Goal: Task Accomplishment & Management: Manage account settings

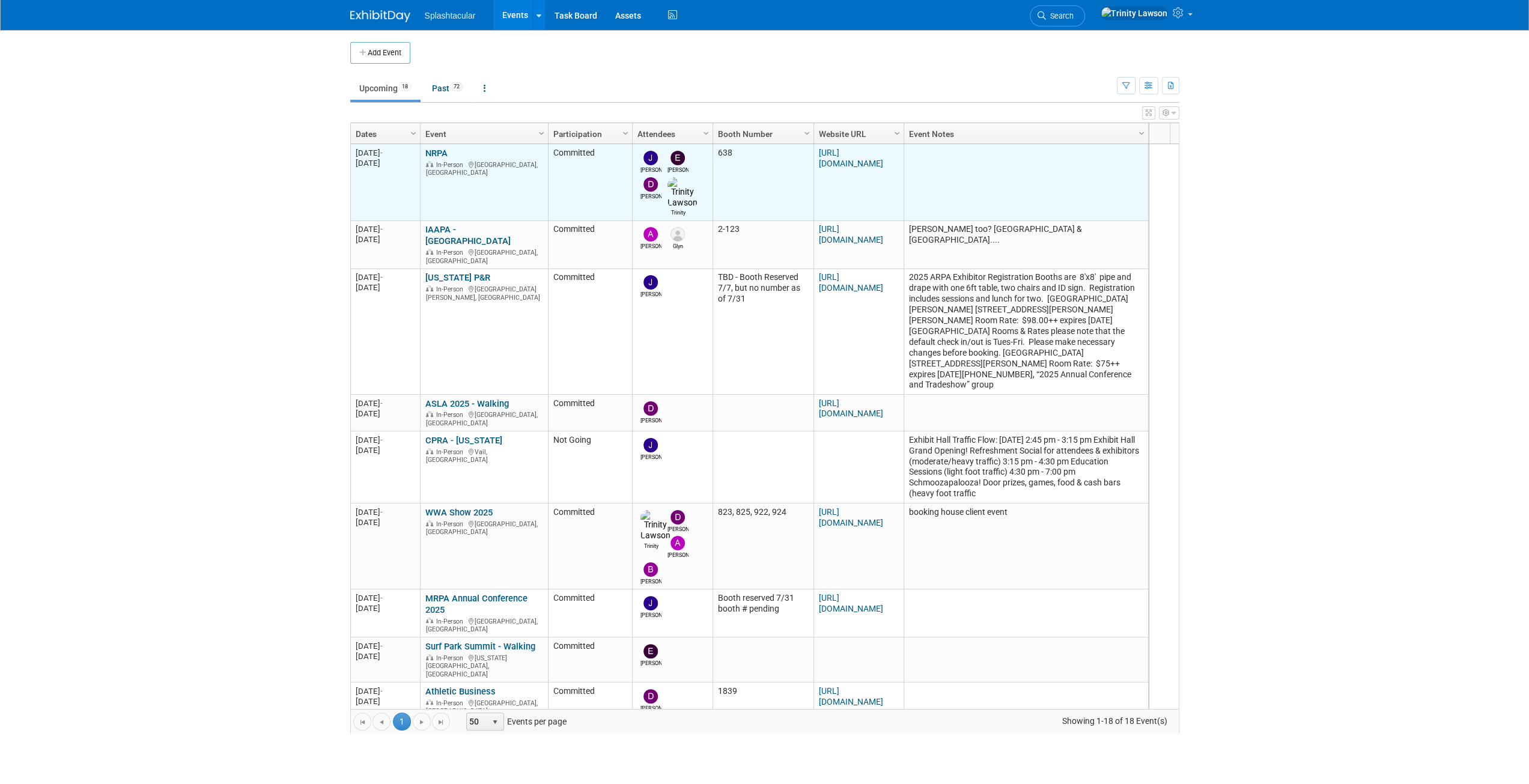
click at [440, 149] on link "NRPA" at bounding box center [436, 153] width 23 height 11
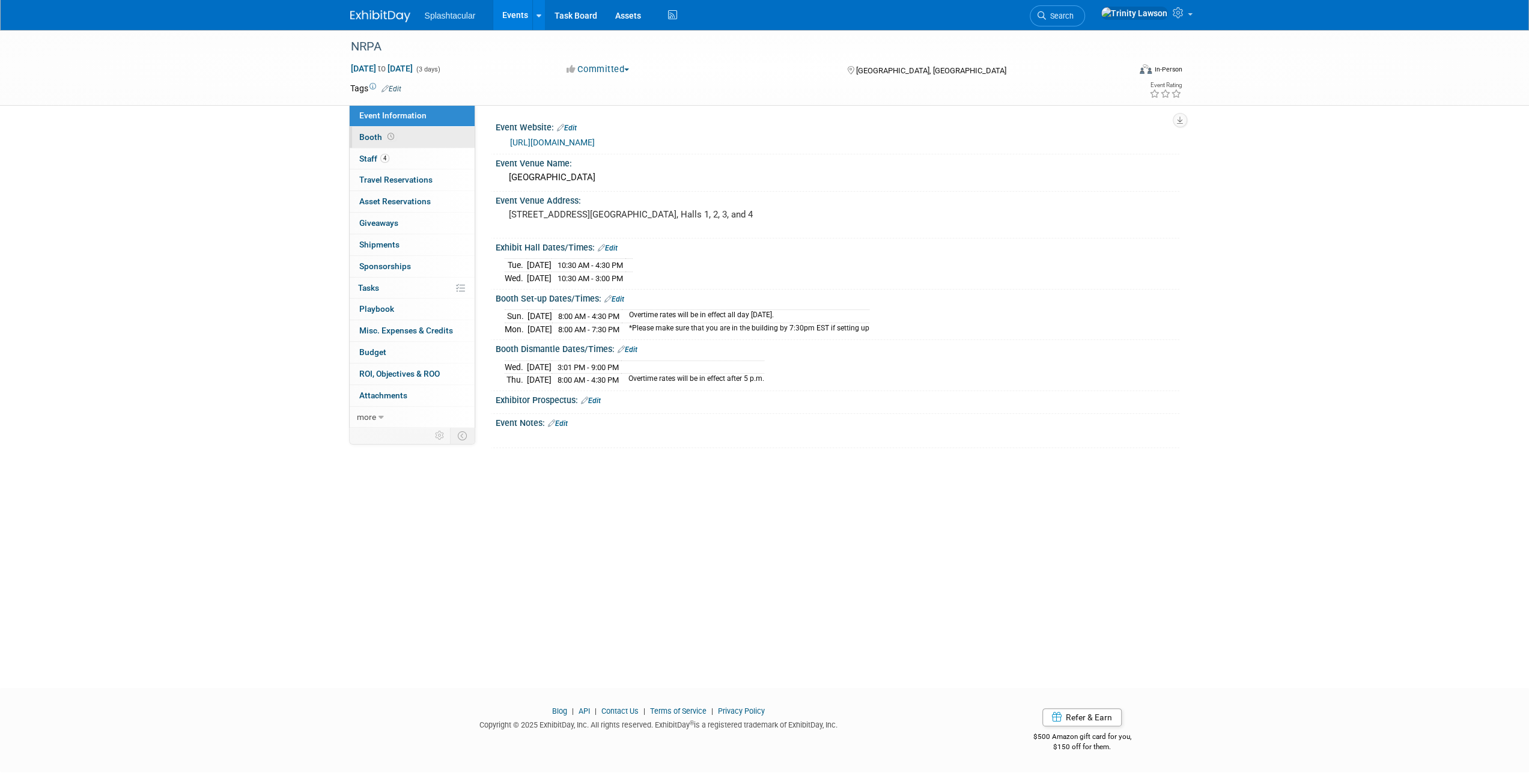
click at [414, 143] on link "Booth" at bounding box center [412, 137] width 125 height 21
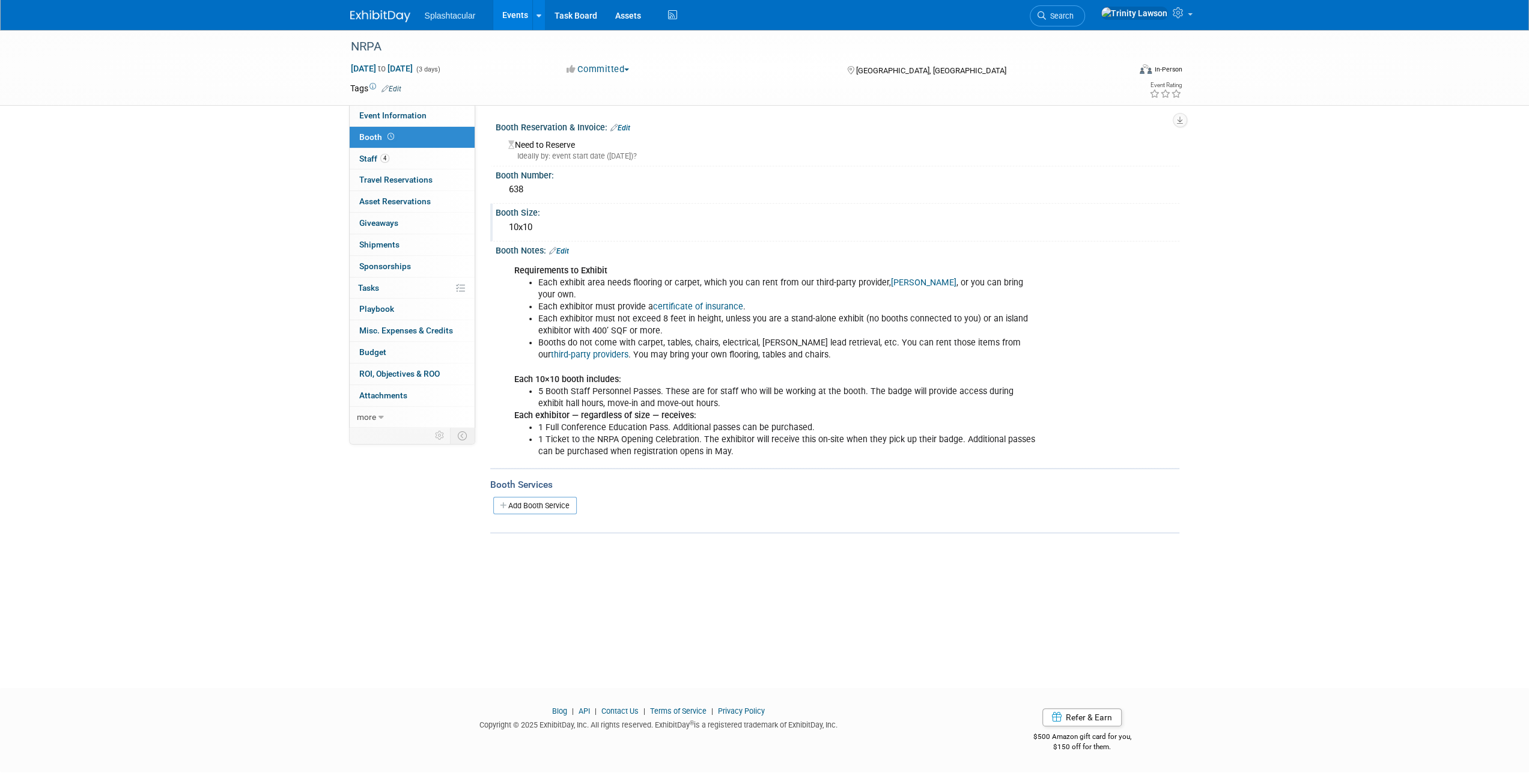
click at [512, 227] on div "10x10" at bounding box center [837, 227] width 666 height 19
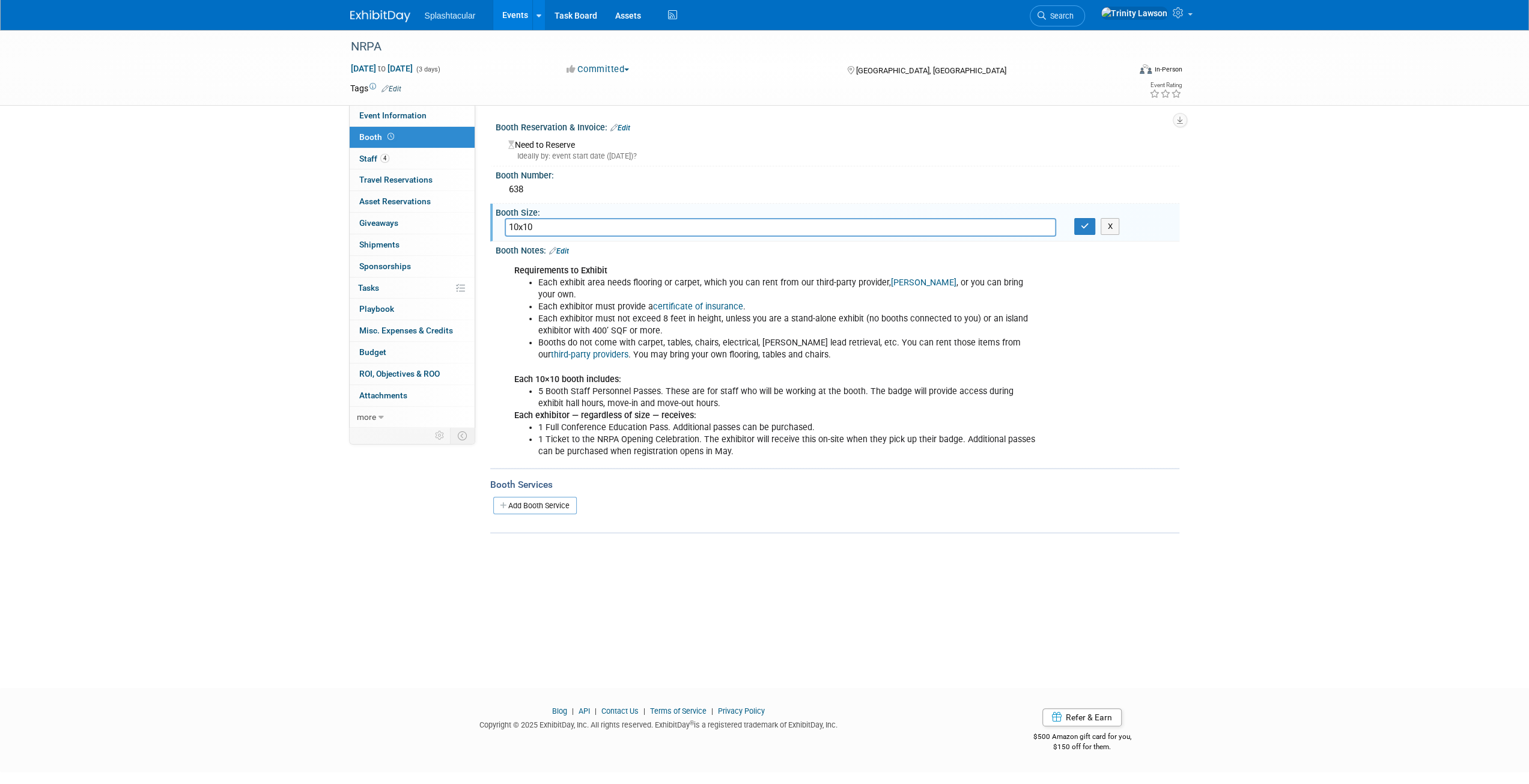
click at [512, 227] on input "10x10" at bounding box center [780, 227] width 551 height 19
click at [525, 225] on input "10x10" at bounding box center [780, 227] width 551 height 19
type input "10x20"
click at [1085, 227] on icon "button" at bounding box center [1085, 226] width 9 height 8
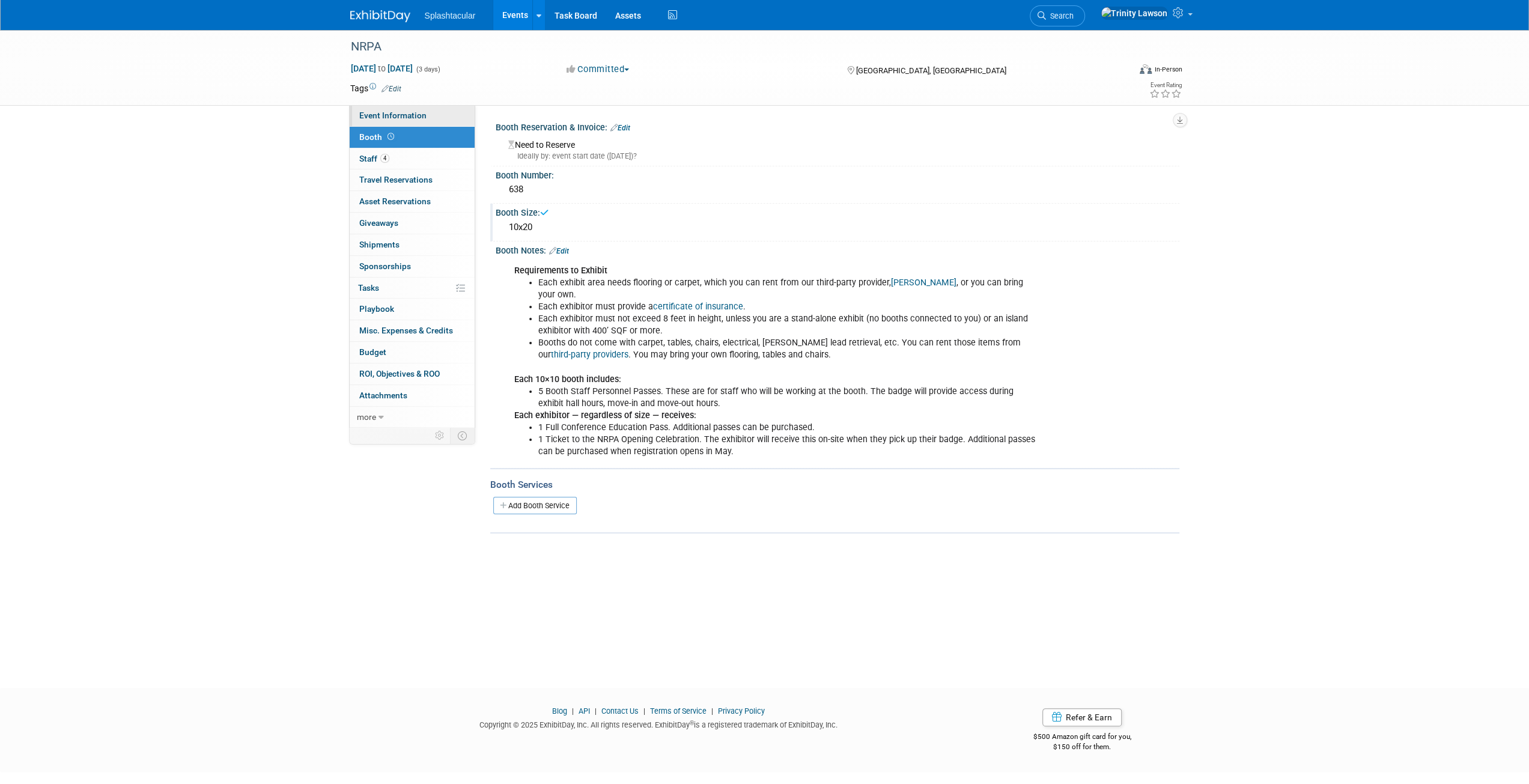
click at [385, 106] on link "Event Information" at bounding box center [412, 115] width 125 height 21
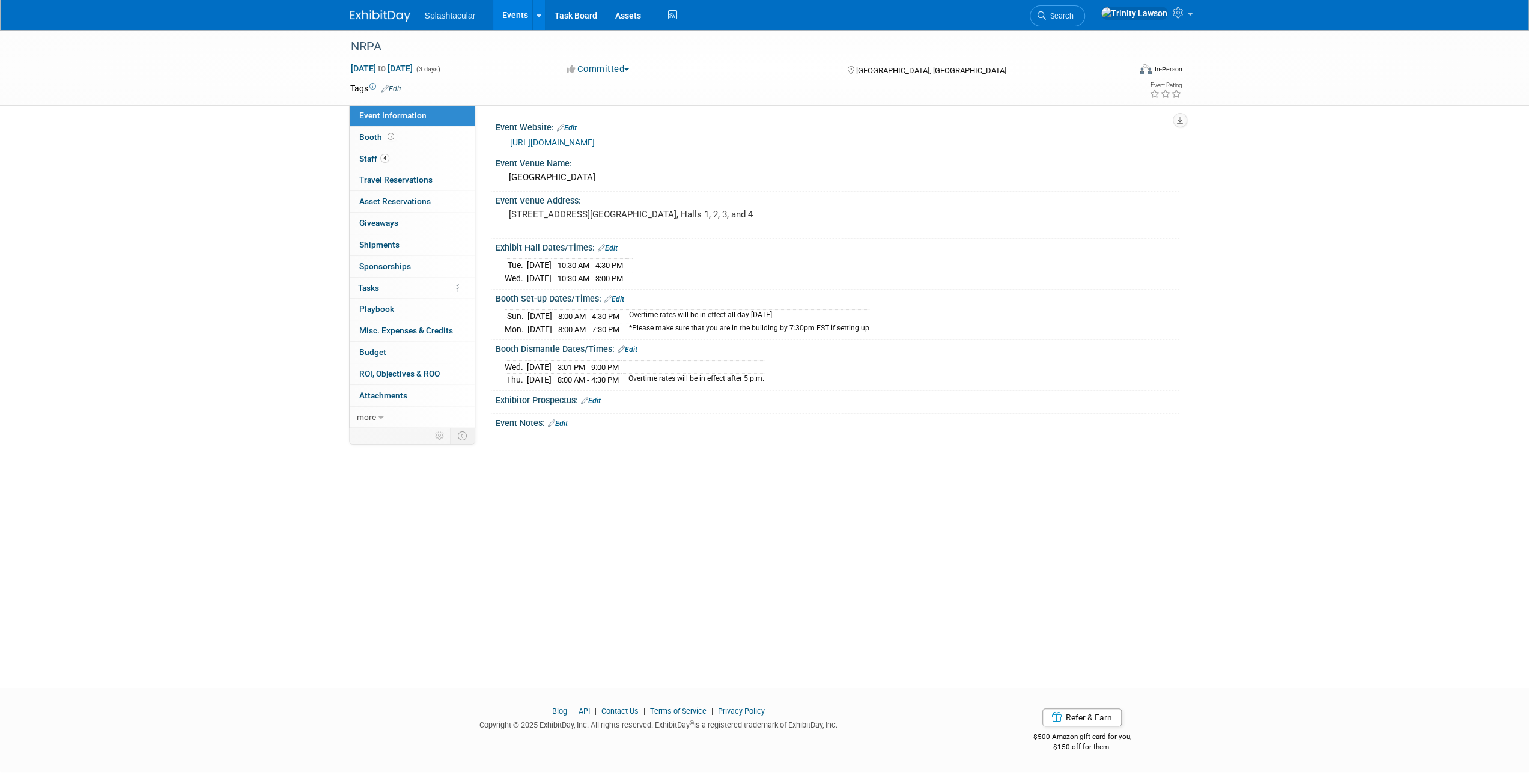
click at [580, 143] on link "[URL][DOMAIN_NAME]" at bounding box center [552, 142] width 85 height 9
click at [356, 132] on link "Booth" at bounding box center [412, 137] width 125 height 21
